Goal: Transaction & Acquisition: Book appointment/travel/reservation

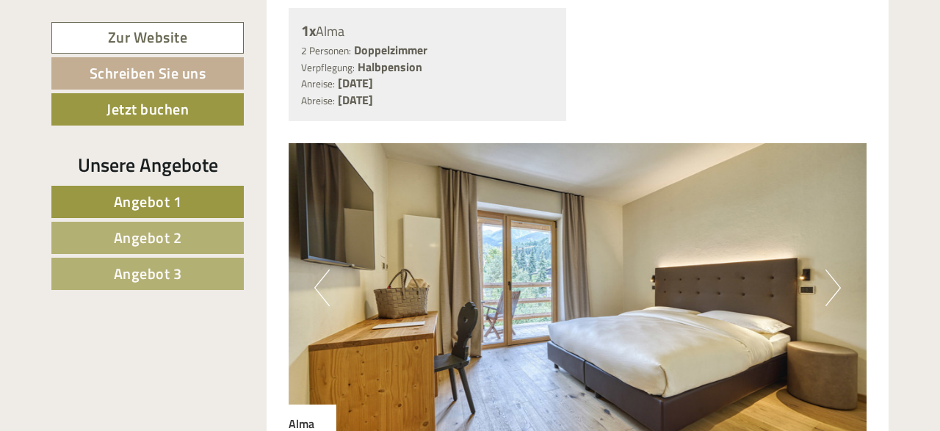
scroll to position [1222, 0]
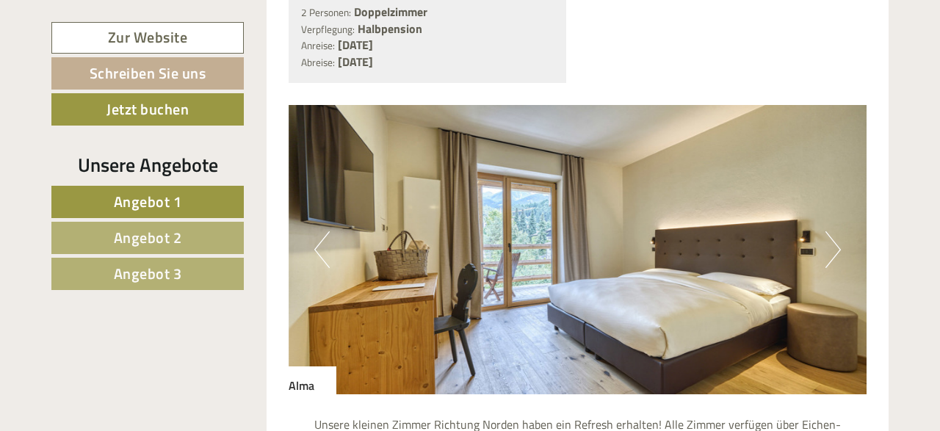
click at [838, 231] on button "Next" at bounding box center [832, 249] width 15 height 37
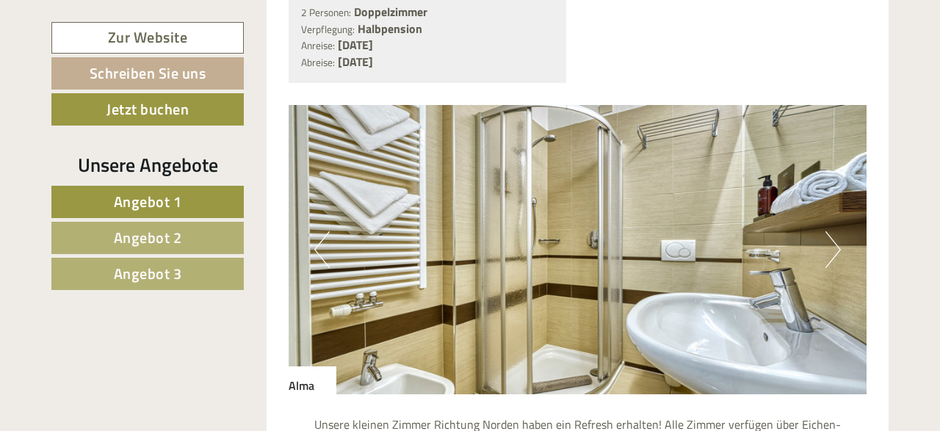
click at [838, 231] on button "Next" at bounding box center [832, 249] width 15 height 37
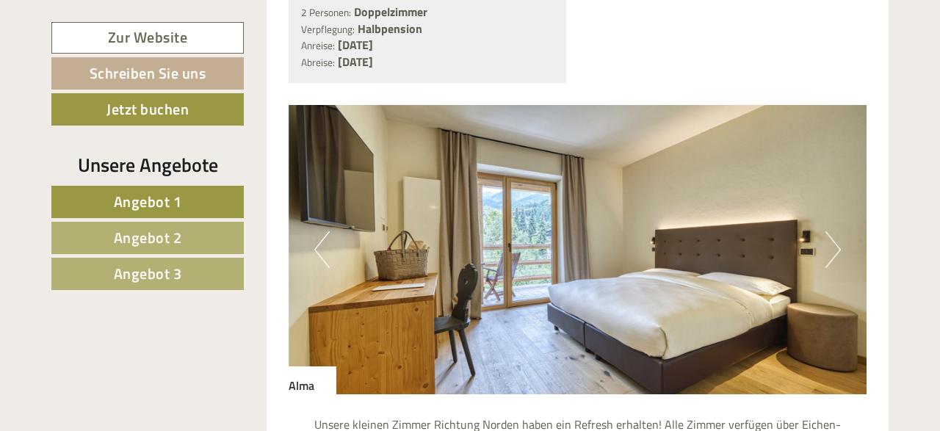
click at [838, 231] on button "Next" at bounding box center [832, 249] width 15 height 37
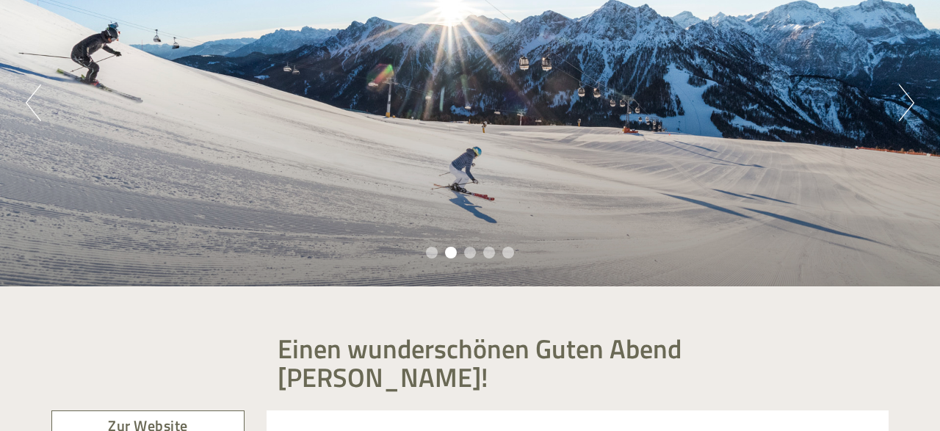
scroll to position [153, 0]
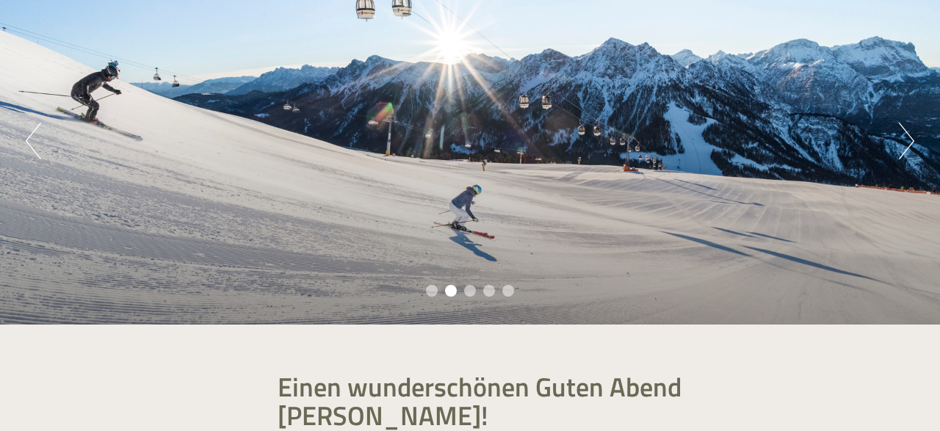
click at [908, 140] on button "Next" at bounding box center [906, 141] width 15 height 37
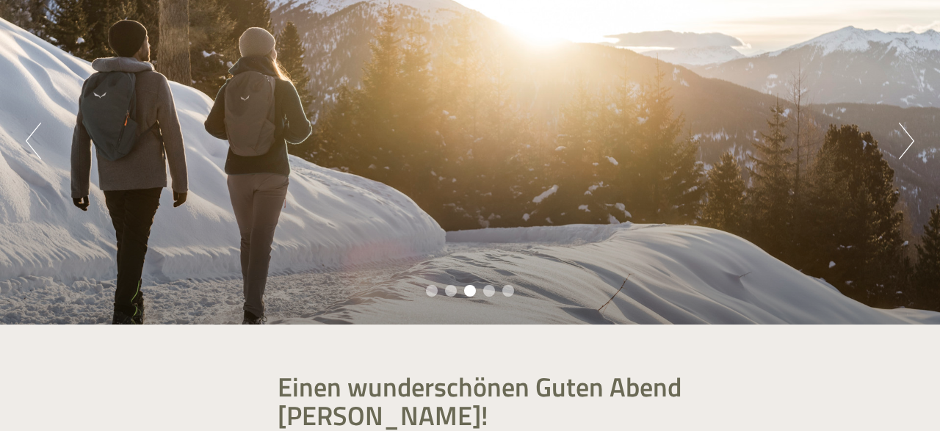
click at [908, 140] on button "Next" at bounding box center [906, 141] width 15 height 37
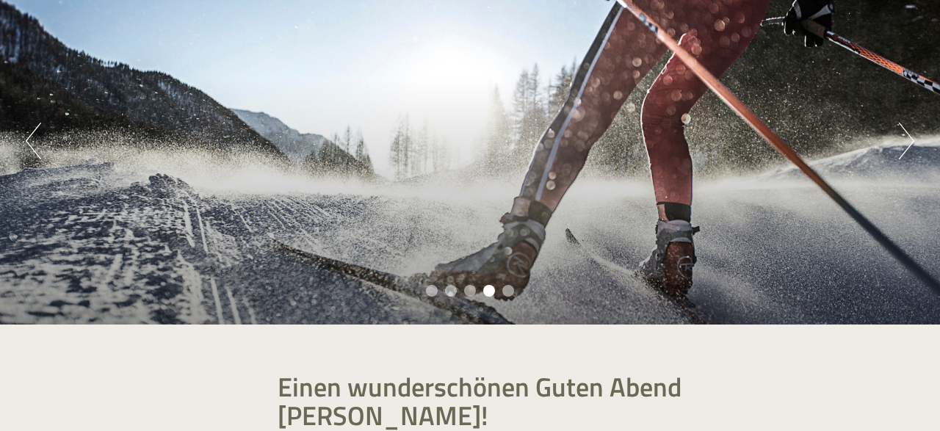
click at [908, 140] on button "Next" at bounding box center [906, 141] width 15 height 37
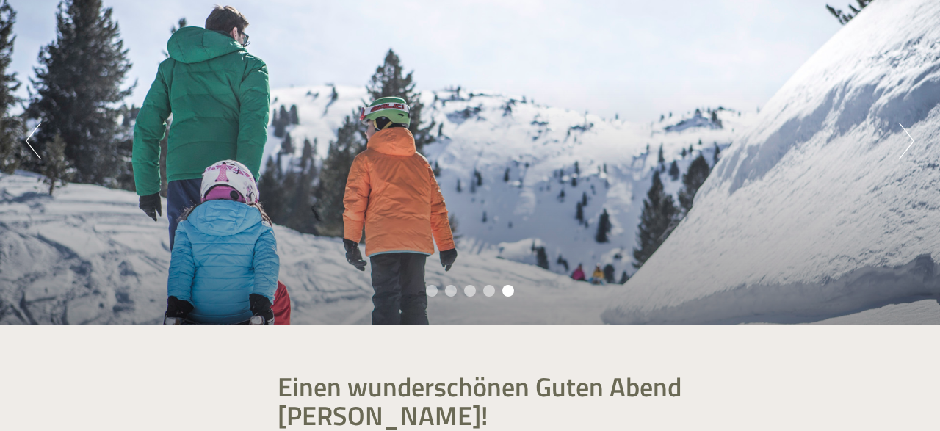
click at [908, 140] on button "Next" at bounding box center [906, 141] width 15 height 37
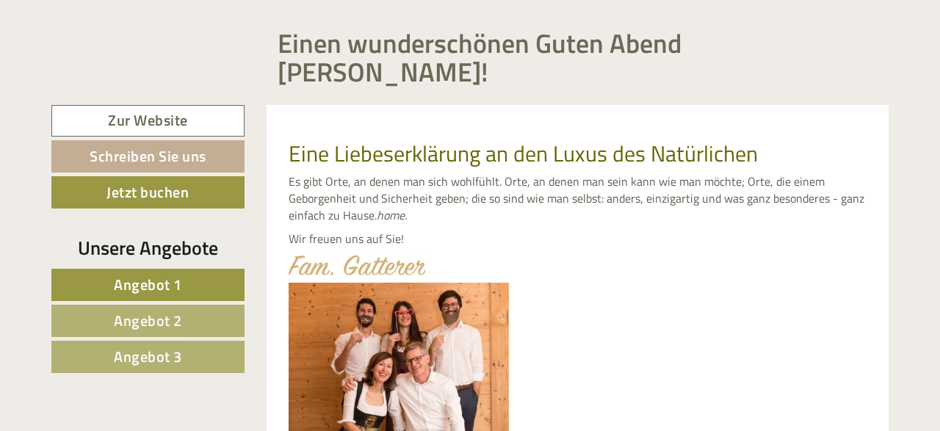
scroll to position [535, 0]
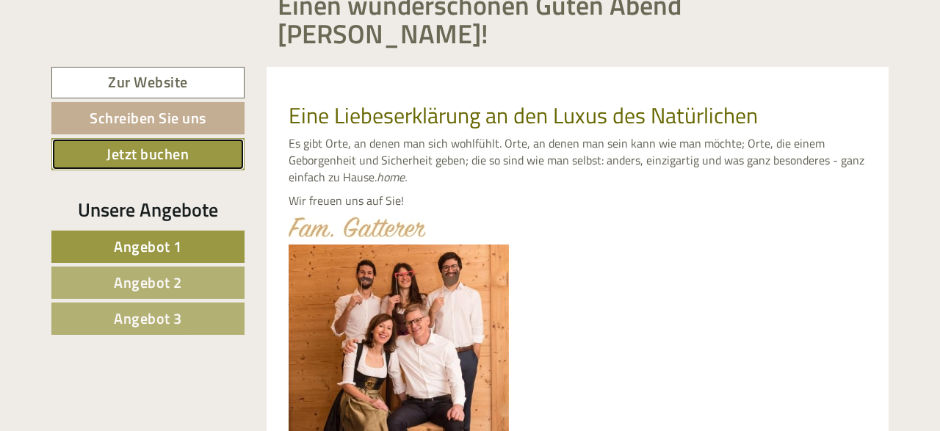
click at [171, 138] on link "Jetzt buchen" at bounding box center [147, 154] width 193 height 32
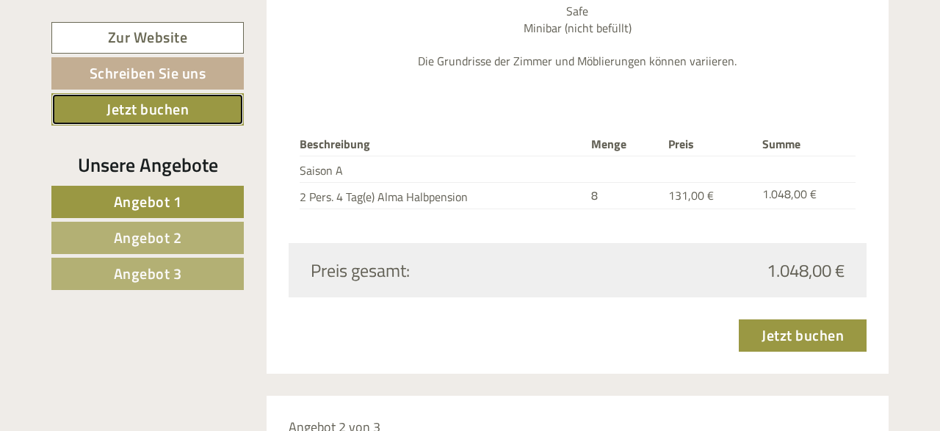
scroll to position [1789, 0]
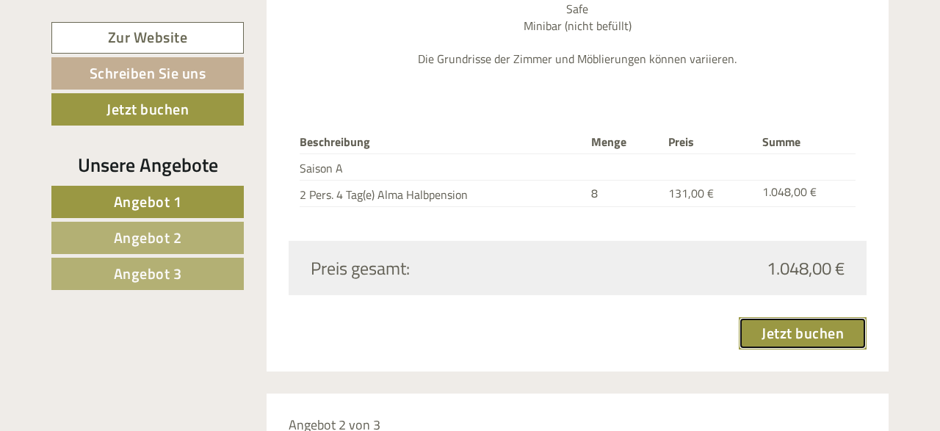
click at [802, 317] on link "Jetzt buchen" at bounding box center [803, 333] width 128 height 32
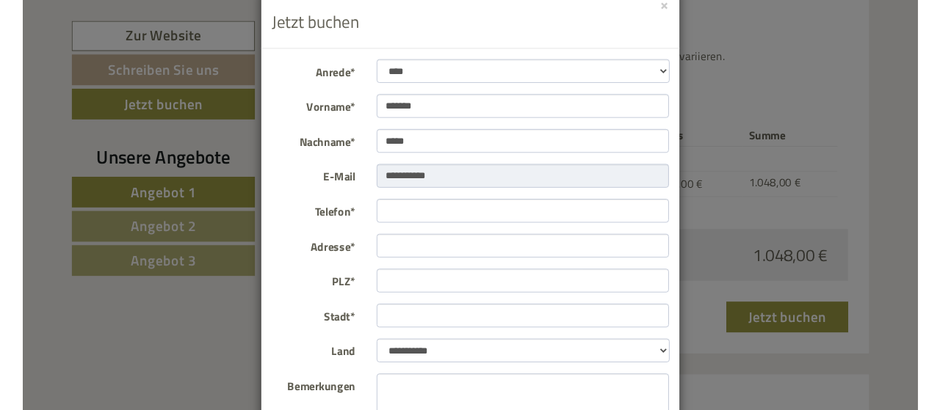
scroll to position [0, 0]
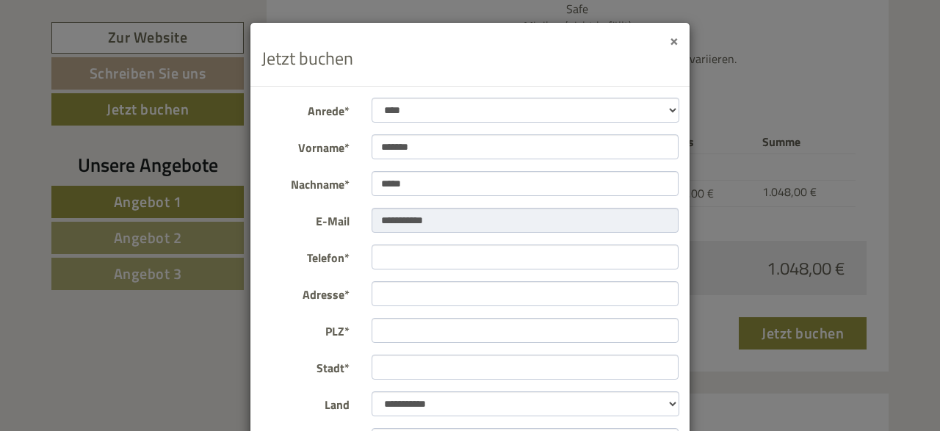
click at [678, 40] on button "×" at bounding box center [674, 39] width 9 height 15
